Goal: Task Accomplishment & Management: Complete application form

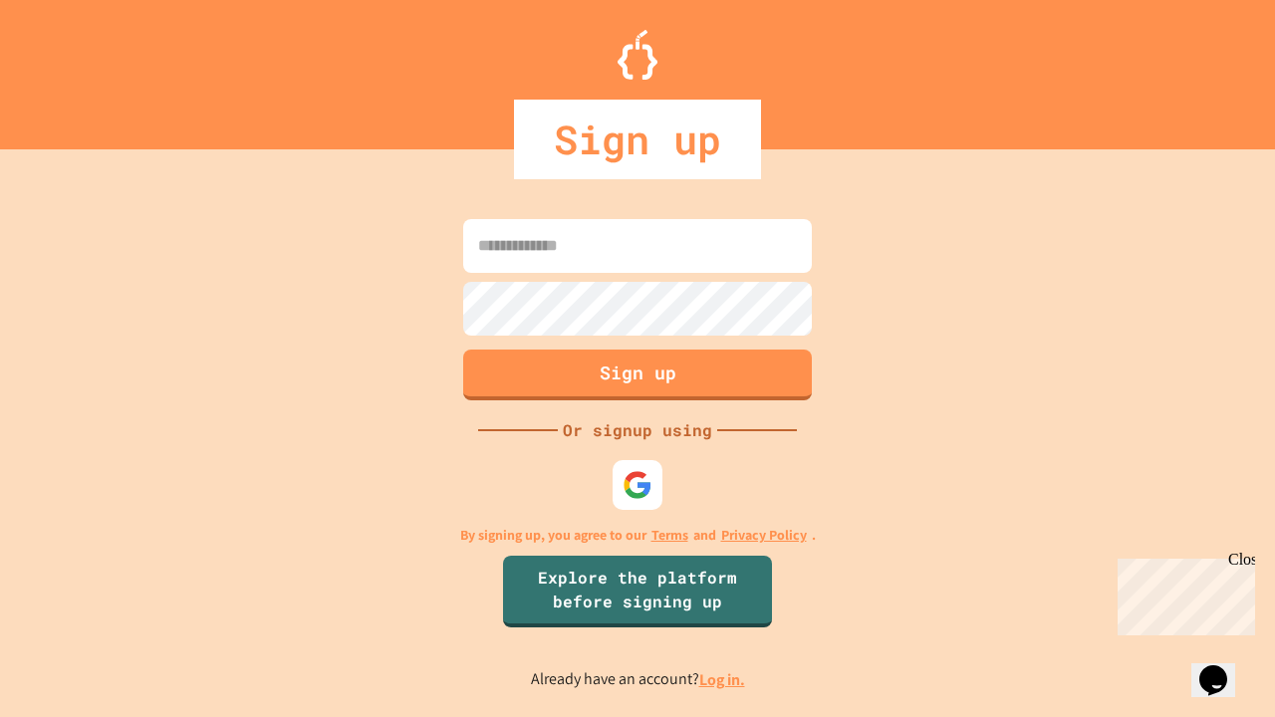
click at [723, 679] on link "Log in." at bounding box center [722, 680] width 46 height 21
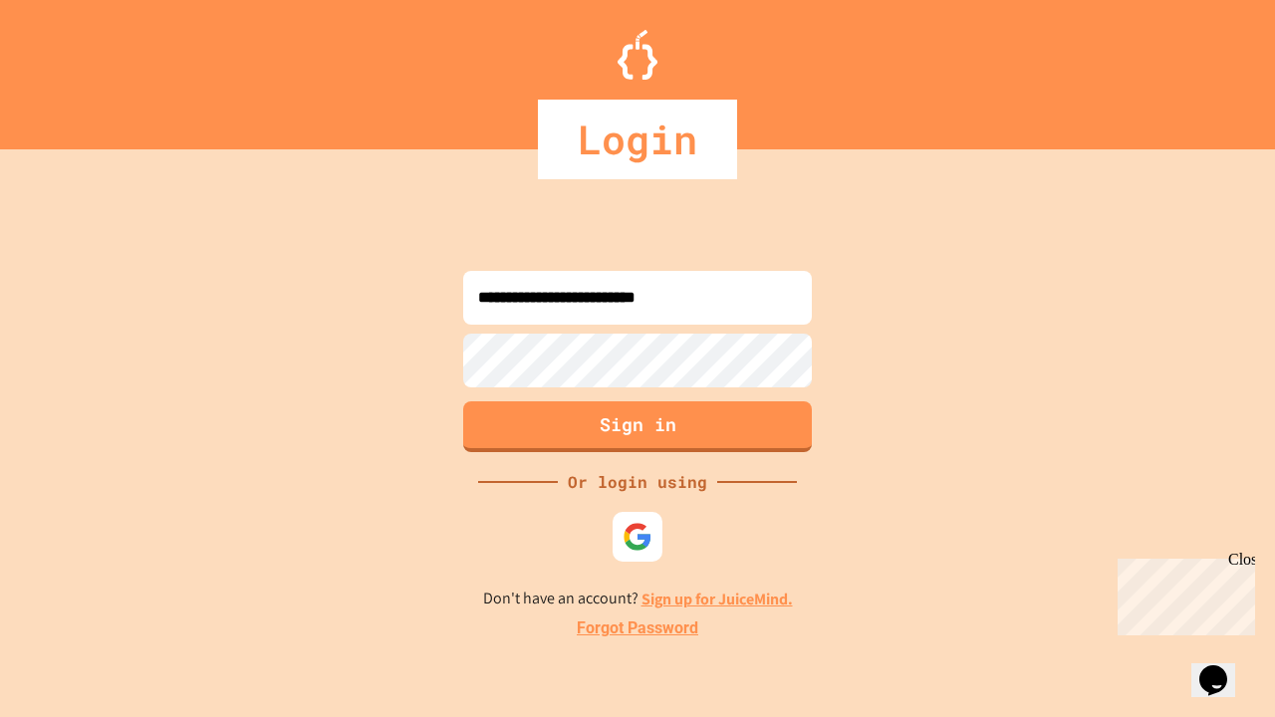
type input "**********"
